Goal: Task Accomplishment & Management: Manage account settings

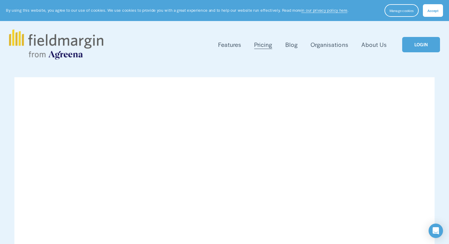
click at [420, 43] on link "LOGIN" at bounding box center [421, 44] width 38 height 15
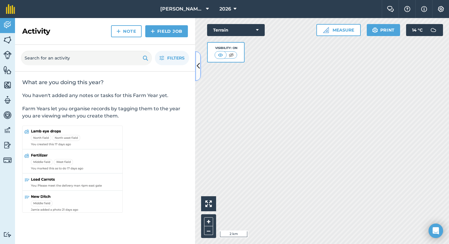
click at [200, 71] on button at bounding box center [198, 66] width 6 height 30
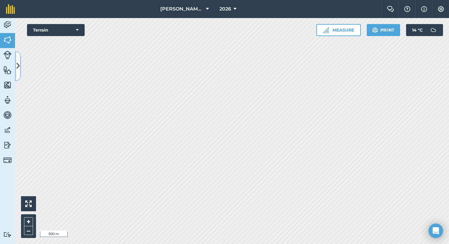
click at [18, 58] on button at bounding box center [18, 66] width 6 height 30
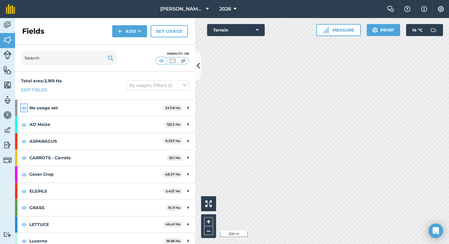
click at [25, 106] on img at bounding box center [23, 107] width 5 height 7
click at [8, 142] on img at bounding box center [7, 144] width 8 height 9
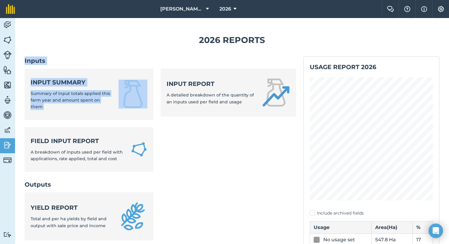
drag, startPoint x: 259, startPoint y: 149, endPoint x: 155, endPoint y: 61, distance: 136.0
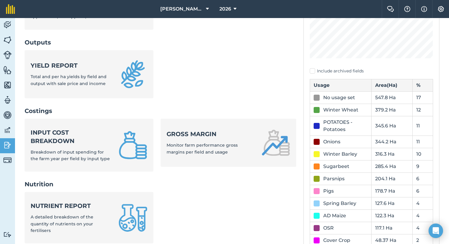
scroll to position [142, 0]
click at [352, 203] on div "Spring Barley" at bounding box center [339, 202] width 33 height 7
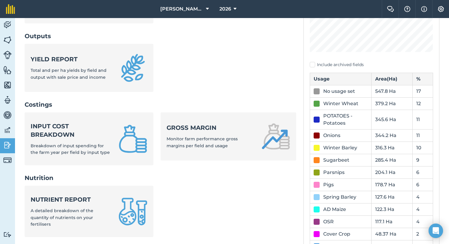
scroll to position [145, 0]
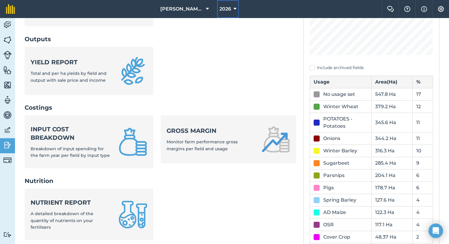
click at [225, 8] on span "2026" at bounding box center [225, 8] width 12 height 7
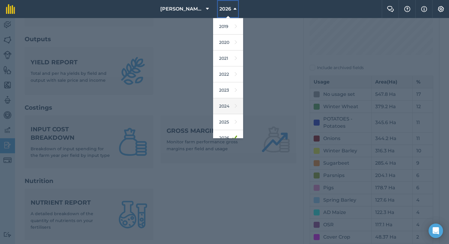
scroll to position [35, 0]
click at [229, 118] on link "2025" at bounding box center [228, 118] width 30 height 16
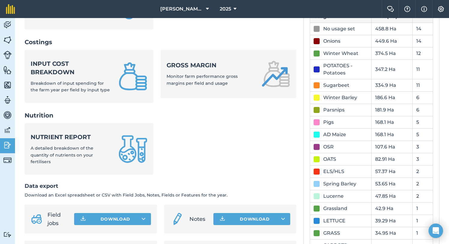
scroll to position [207, 0]
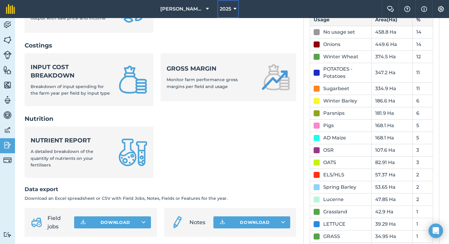
click at [226, 8] on span "2025" at bounding box center [225, 8] width 11 height 7
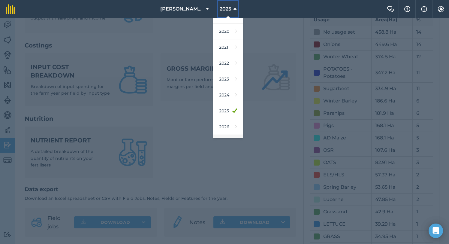
scroll to position [55, 0]
click at [227, 115] on link "2026" at bounding box center [228, 114] width 30 height 16
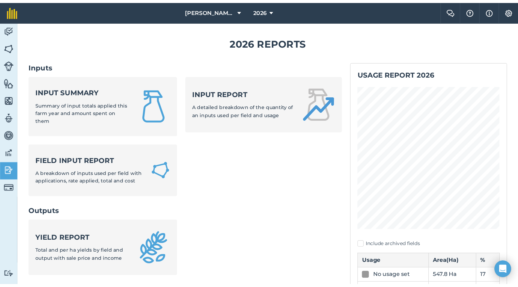
scroll to position [0, 0]
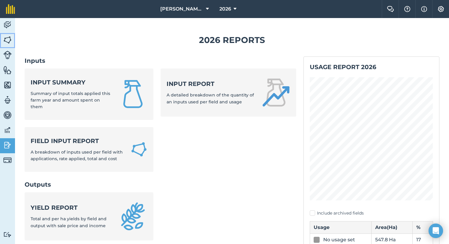
click at [7, 37] on img at bounding box center [7, 39] width 8 height 9
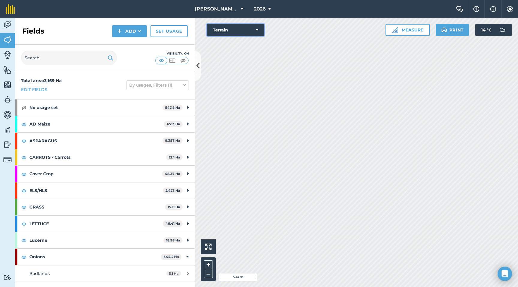
click at [255, 28] on button "Terrain" at bounding box center [236, 30] width 58 height 12
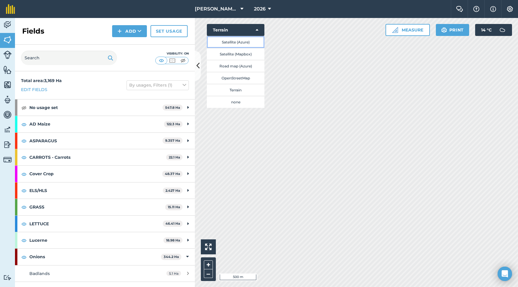
click at [244, 41] on button "Satellite (Azure)" at bounding box center [236, 42] width 58 height 12
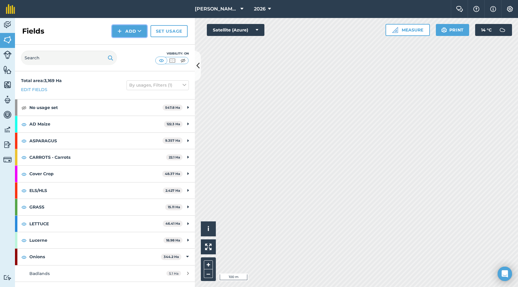
click at [136, 33] on button "Add" at bounding box center [129, 31] width 35 height 12
click at [132, 45] on link "Draw" at bounding box center [129, 44] width 33 height 13
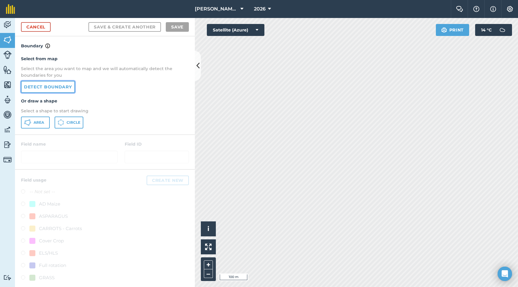
click at [48, 88] on link "Detect boundary" at bounding box center [48, 87] width 54 height 12
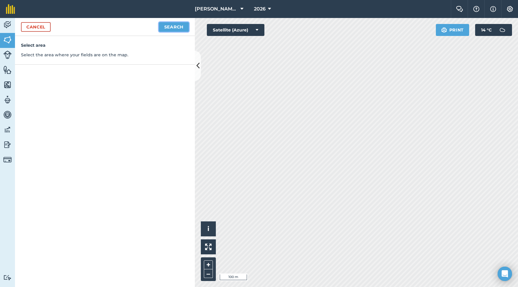
click at [168, 25] on button "Search" at bounding box center [174, 27] width 30 height 10
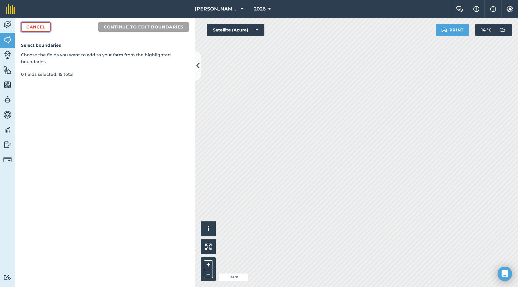
click at [42, 26] on link "Cancel" at bounding box center [36, 27] width 30 height 10
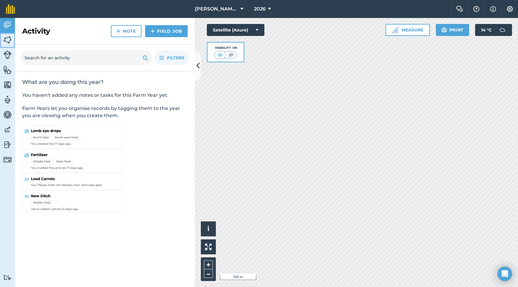
click at [9, 41] on img at bounding box center [7, 39] width 8 height 9
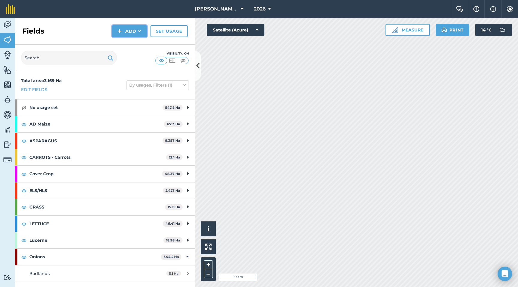
click at [121, 32] on img at bounding box center [120, 31] width 4 height 7
click at [123, 44] on link "Draw" at bounding box center [129, 44] width 33 height 13
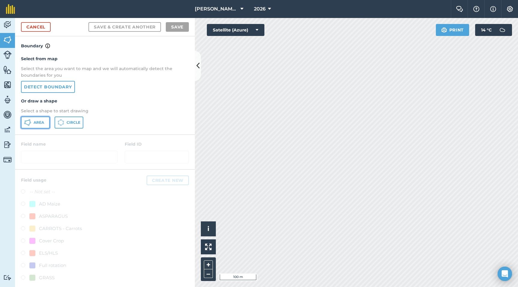
click at [41, 121] on span "Area" at bounding box center [39, 122] width 10 height 5
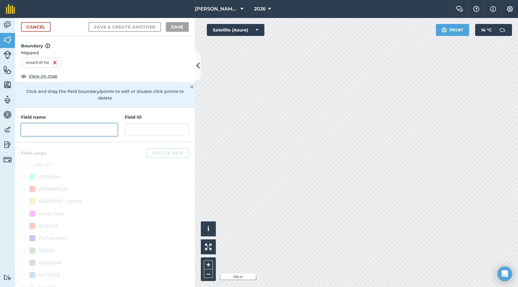
click at [102, 127] on input "text" at bounding box center [69, 130] width 97 height 13
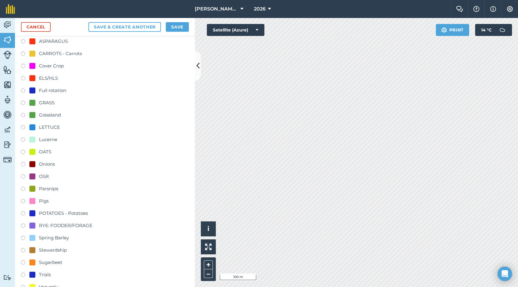
scroll to position [149, 0]
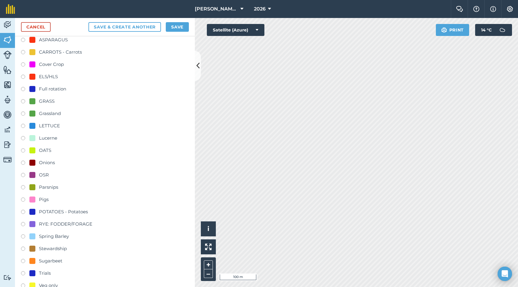
type input "Fox Field"
click at [24, 210] on label at bounding box center [25, 213] width 8 height 6
radio input "true"
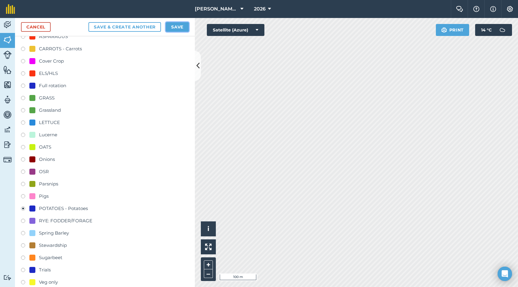
click at [171, 27] on button "Save" at bounding box center [177, 27] width 23 height 10
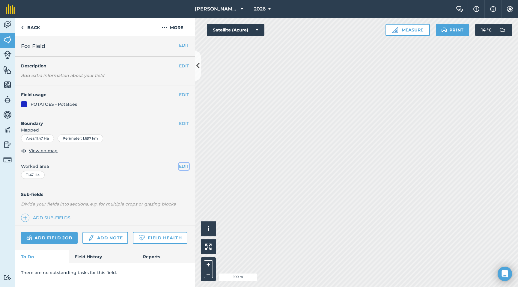
click at [181, 166] on button "EDIT" at bounding box center [184, 166] width 10 height 7
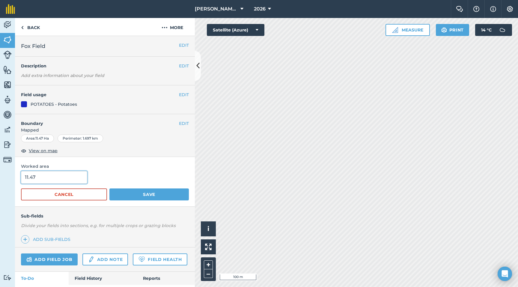
drag, startPoint x: 54, startPoint y: 179, endPoint x: 0, endPoint y: 178, distance: 54.0
click at [0, 178] on div "Activity Fields Livestock Features Maps Team Vehicles Data Reporting Billing Tu…" at bounding box center [259, 152] width 518 height 269
type input "9"
click at [148, 193] on button "Save" at bounding box center [148, 195] width 79 height 12
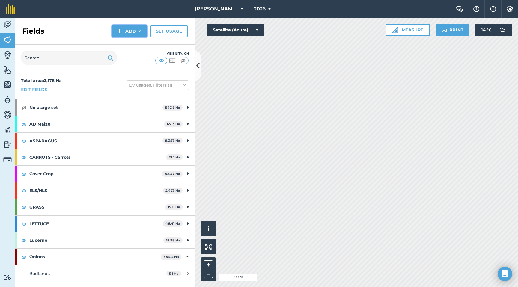
click at [130, 28] on button "Add" at bounding box center [129, 31] width 35 height 12
click at [128, 46] on link "Draw" at bounding box center [129, 44] width 33 height 13
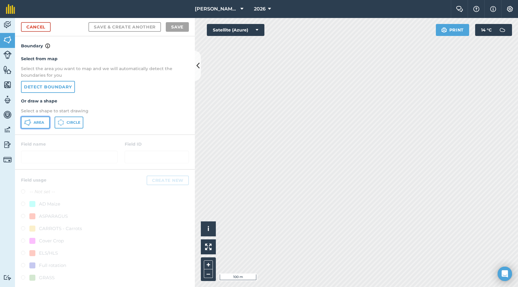
click at [42, 124] on span "Area" at bounding box center [39, 122] width 10 height 5
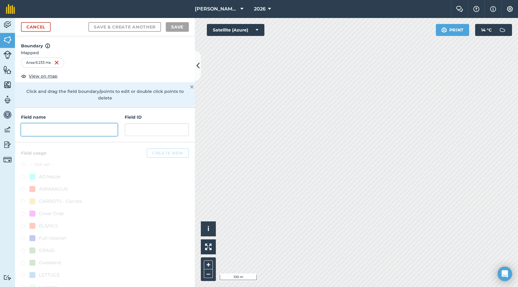
click at [88, 124] on input "text" at bounding box center [69, 130] width 97 height 13
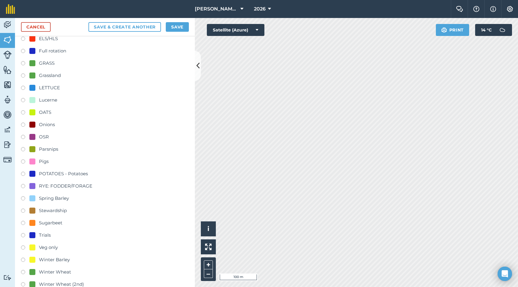
scroll to position [188, 0]
type input "Concrete pad"
click at [24, 171] on label at bounding box center [25, 174] width 8 height 6
radio input "true"
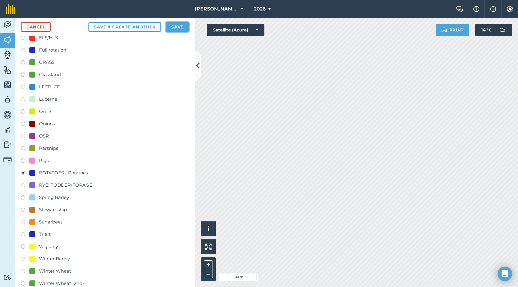
click at [178, 26] on button "Save" at bounding box center [177, 27] width 23 height 10
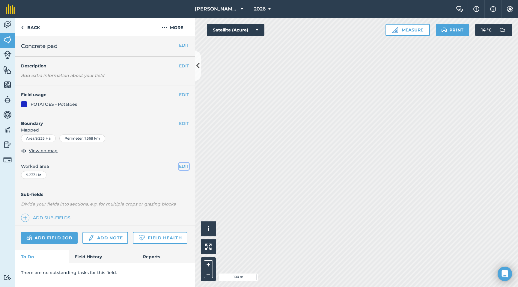
click at [180, 166] on button "EDIT" at bounding box center [184, 166] width 10 height 7
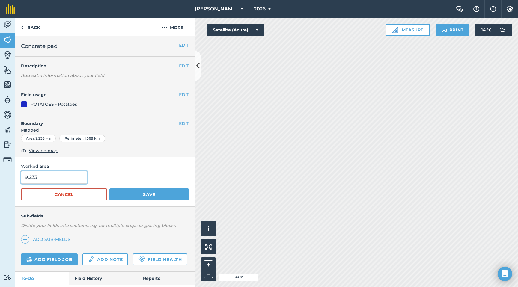
drag, startPoint x: 62, startPoint y: 177, endPoint x: 15, endPoint y: 177, distance: 47.1
click at [15, 177] on div "Worked area 9.233 Cancel Save" at bounding box center [105, 181] width 180 height 49
type input "9.22"
click at [128, 191] on button "Save" at bounding box center [148, 195] width 79 height 12
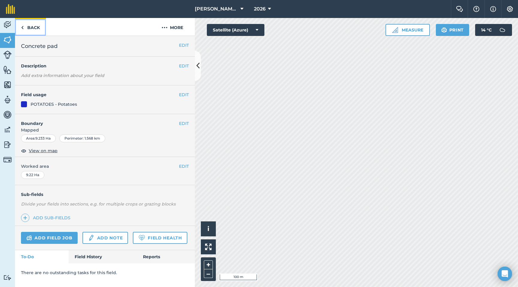
click at [31, 29] on link "Back" at bounding box center [30, 27] width 31 height 18
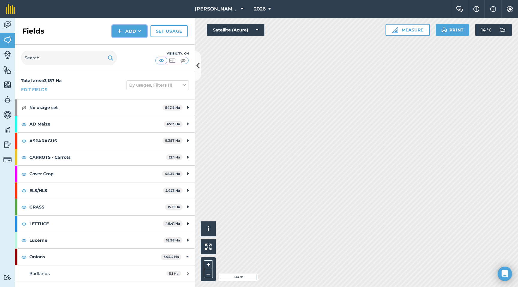
click at [132, 31] on button "Add" at bounding box center [129, 31] width 35 height 12
click at [130, 43] on link "Draw" at bounding box center [129, 44] width 33 height 13
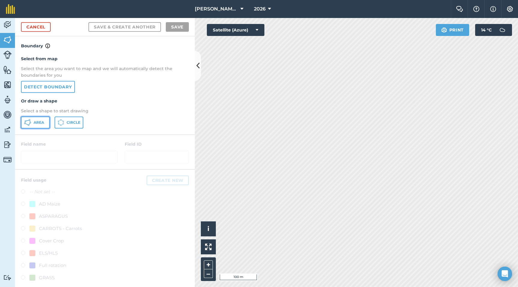
drag, startPoint x: 36, startPoint y: 121, endPoint x: 67, endPoint y: 114, distance: 32.0
click at [37, 120] on span "Area" at bounding box center [39, 122] width 10 height 5
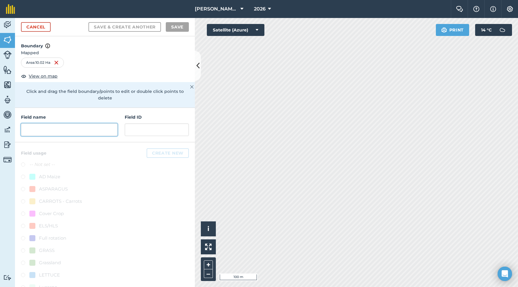
click at [78, 124] on input "text" at bounding box center [69, 130] width 97 height 13
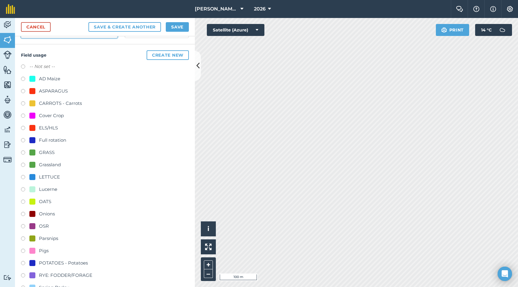
scroll to position [113, 0]
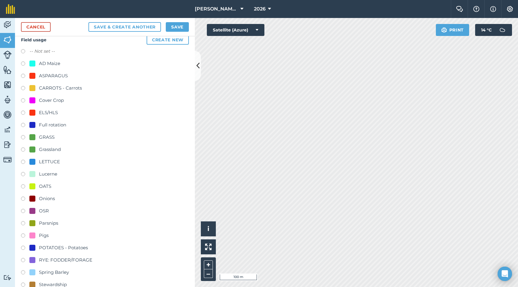
type input "Rugby Field"
click at [24, 243] on label at bounding box center [25, 249] width 8 height 6
radio input "true"
click at [178, 25] on button "Save" at bounding box center [177, 27] width 23 height 10
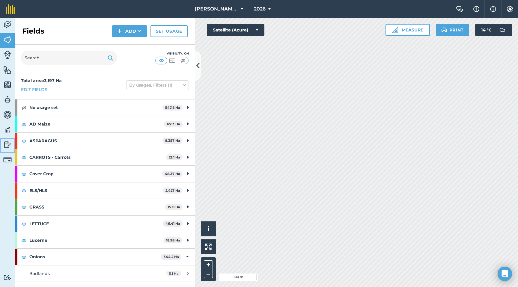
click at [6, 147] on img at bounding box center [7, 144] width 8 height 9
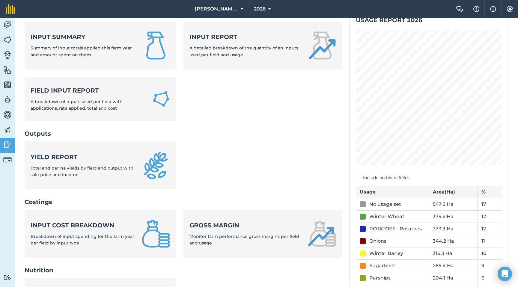
scroll to position [49, 0]
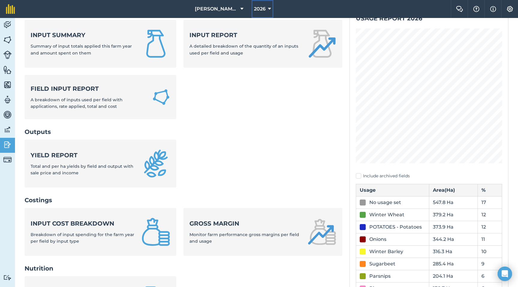
click at [265, 8] on span "2026" at bounding box center [260, 8] width 12 height 7
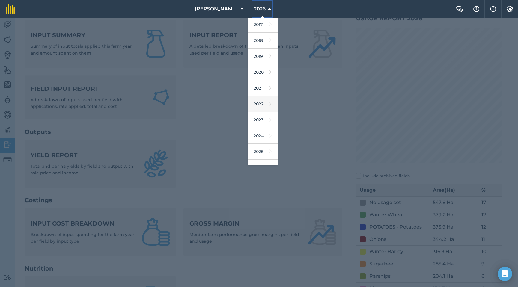
scroll to position [0, 0]
click at [262, 150] on link "2025" at bounding box center [263, 153] width 30 height 16
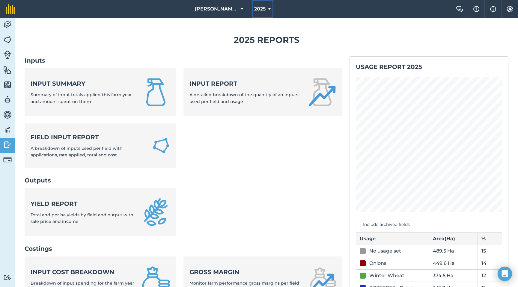
click at [262, 9] on span "2025" at bounding box center [259, 8] width 11 height 7
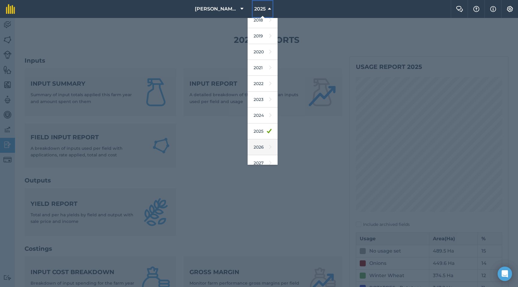
scroll to position [28, 0]
click at [264, 145] on link "2026" at bounding box center [263, 141] width 30 height 16
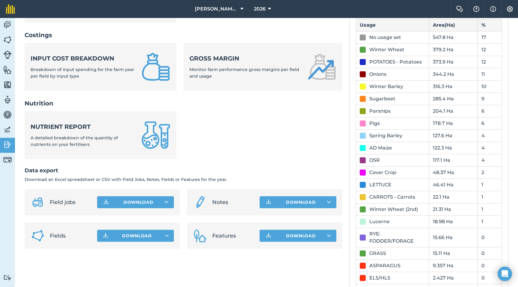
scroll to position [215, 0]
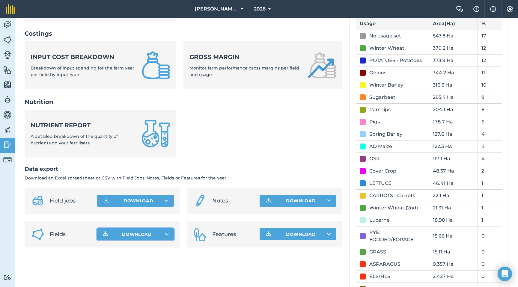
click at [166, 235] on icon "button" at bounding box center [167, 234] width 4 height 2
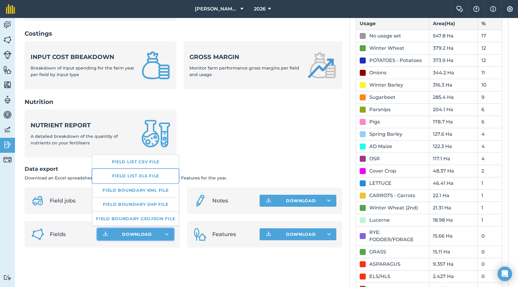
click at [125, 175] on link "Field list XLS file" at bounding box center [135, 176] width 86 height 14
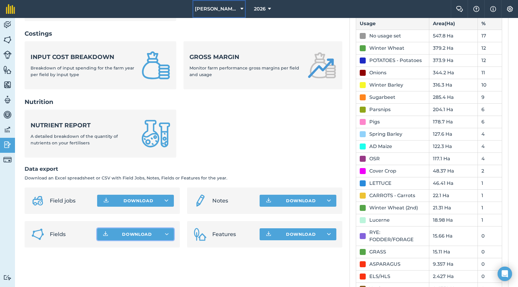
click at [217, 10] on span "Frederick Hiam Ltd." at bounding box center [216, 8] width 43 height 7
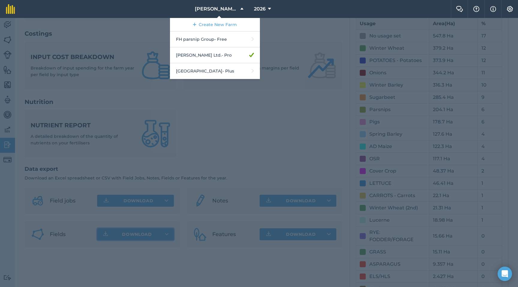
click at [291, 94] on div at bounding box center [259, 152] width 518 height 269
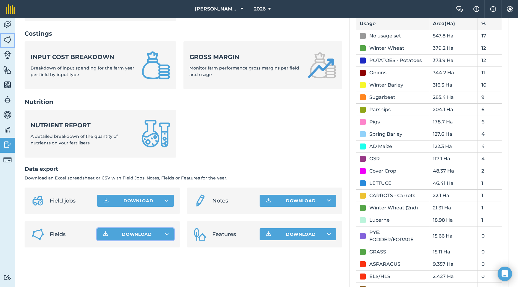
click at [11, 39] on img at bounding box center [7, 39] width 8 height 9
